Goal: Navigation & Orientation: Understand site structure

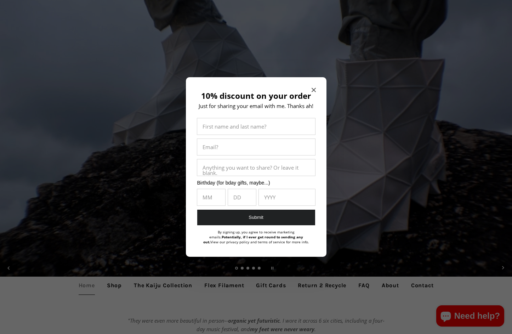
scroll to position [35, 0]
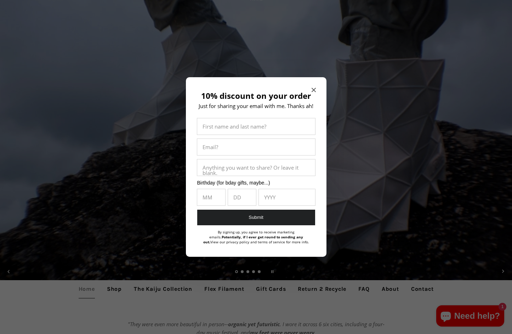
click at [315, 91] on icon "Close modal" at bounding box center [313, 90] width 4 height 4
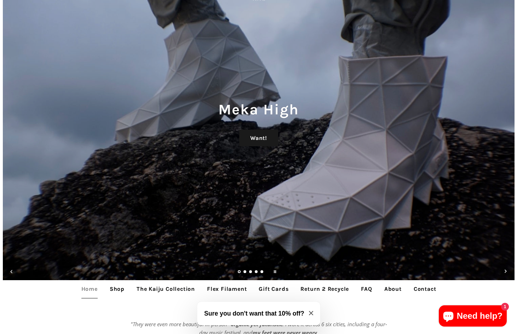
scroll to position [0, 0]
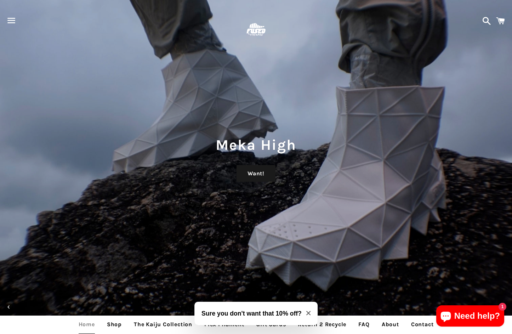
click at [9, 17] on span "button" at bounding box center [12, 20] width 16 height 21
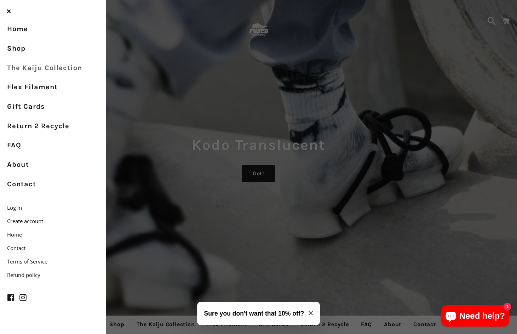
click at [34, 66] on link "The Kaiju Collection" at bounding box center [53, 67] width 106 height 19
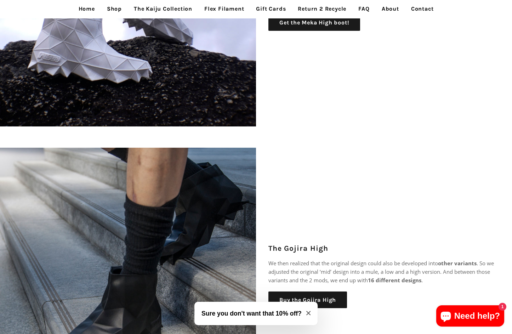
scroll to position [389, 0]
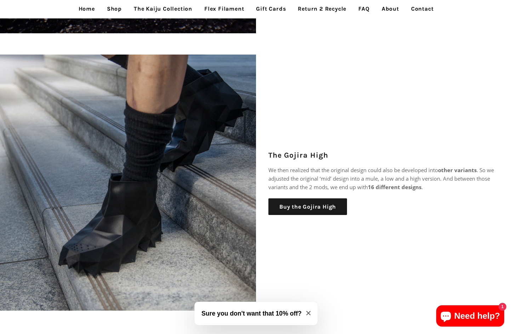
click at [120, 8] on link "Shop" at bounding box center [114, 9] width 25 height 18
click at [176, 8] on link "The Kaiju Collection" at bounding box center [162, 9] width 69 height 18
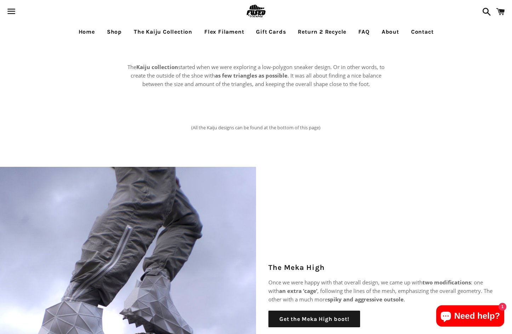
click at [213, 29] on link "Flex Filament" at bounding box center [224, 32] width 50 height 18
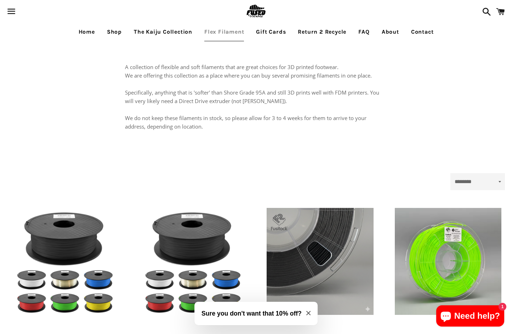
click at [91, 31] on link "Home" at bounding box center [86, 32] width 27 height 18
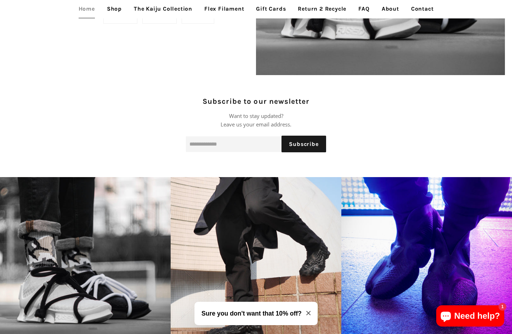
scroll to position [920, 0]
